Goal: Entertainment & Leisure: Consume media (video, audio)

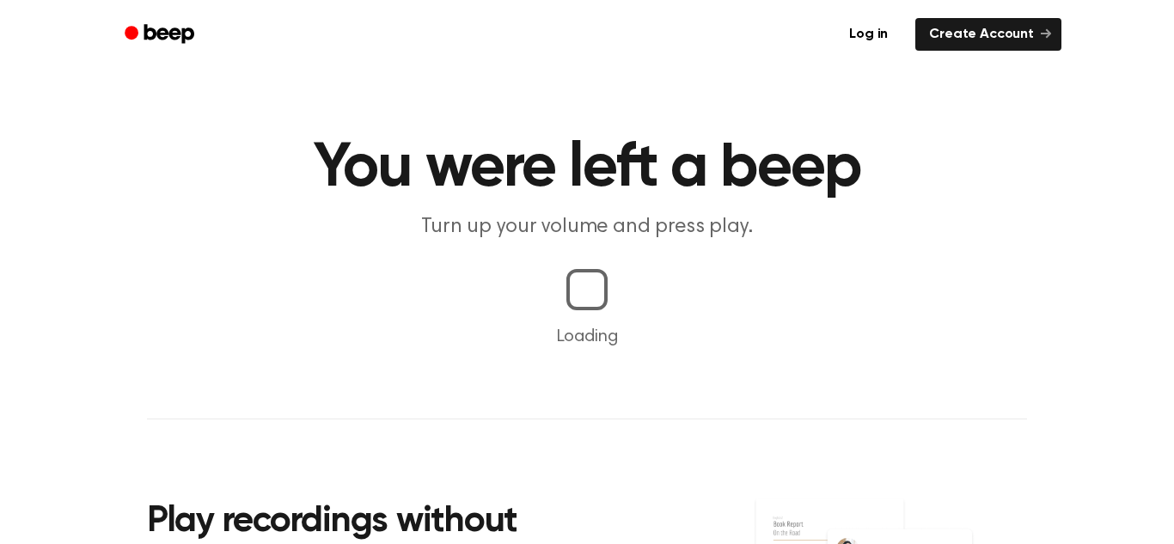
click at [587, 344] on p "Loading" at bounding box center [587, 337] width 1133 height 26
click at [572, 325] on p "Loading" at bounding box center [587, 337] width 1133 height 26
click at [582, 321] on main "You were left a beep Turn up your volume and press play. Loading Play recording…" at bounding box center [587, 402] width 1174 height 805
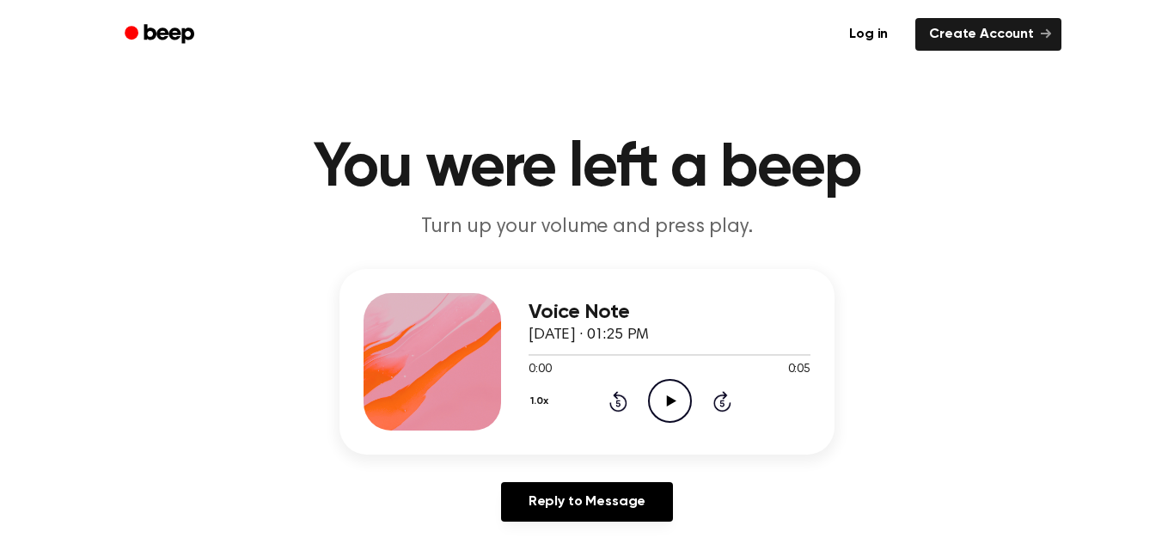
click at [671, 409] on icon "Play Audio" at bounding box center [670, 401] width 44 height 44
click at [690, 388] on icon "Play Audio" at bounding box center [670, 401] width 44 height 44
